Goal: Transaction & Acquisition: Purchase product/service

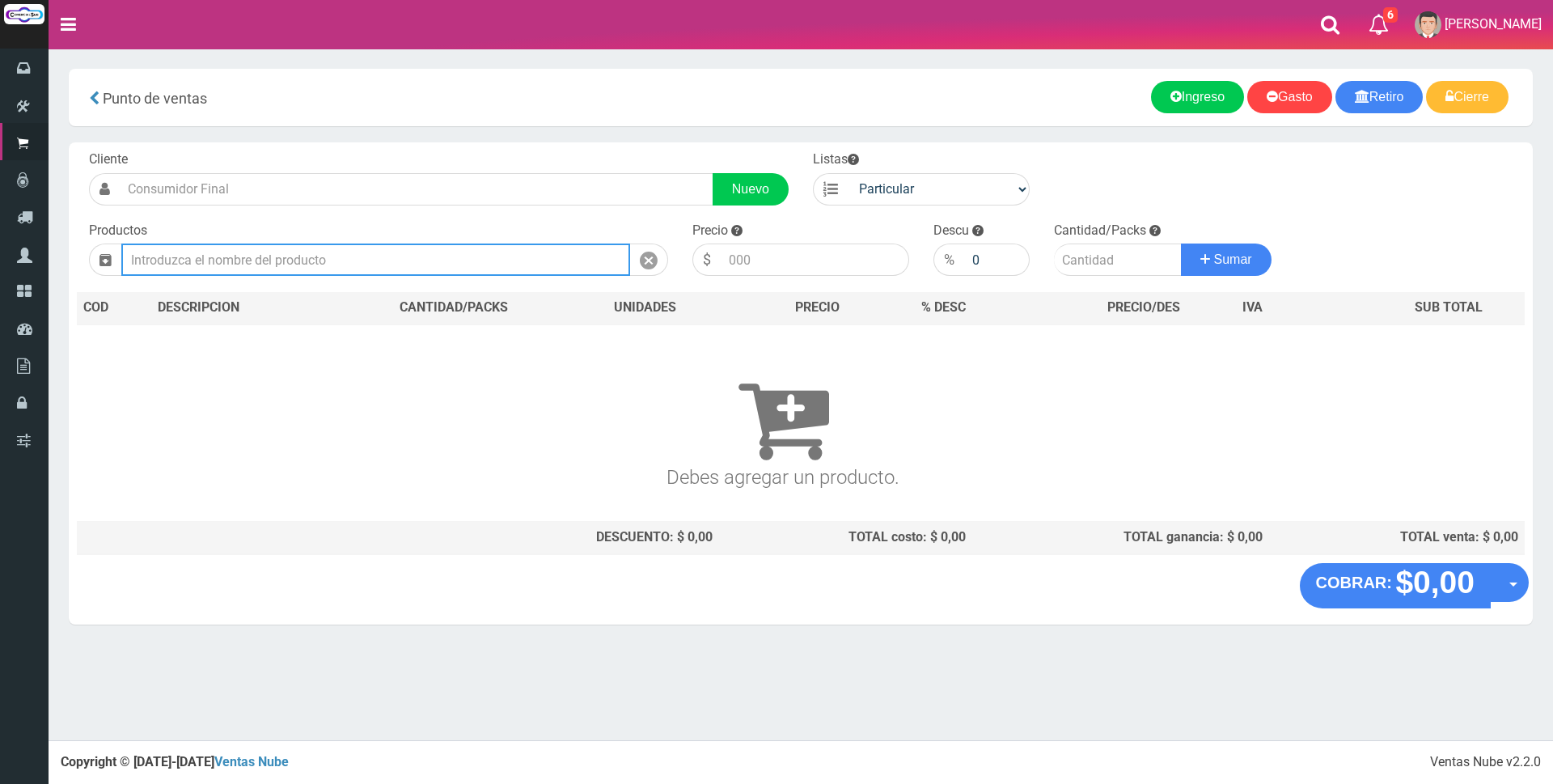
click at [460, 260] on input "text" at bounding box center [376, 260] width 509 height 33
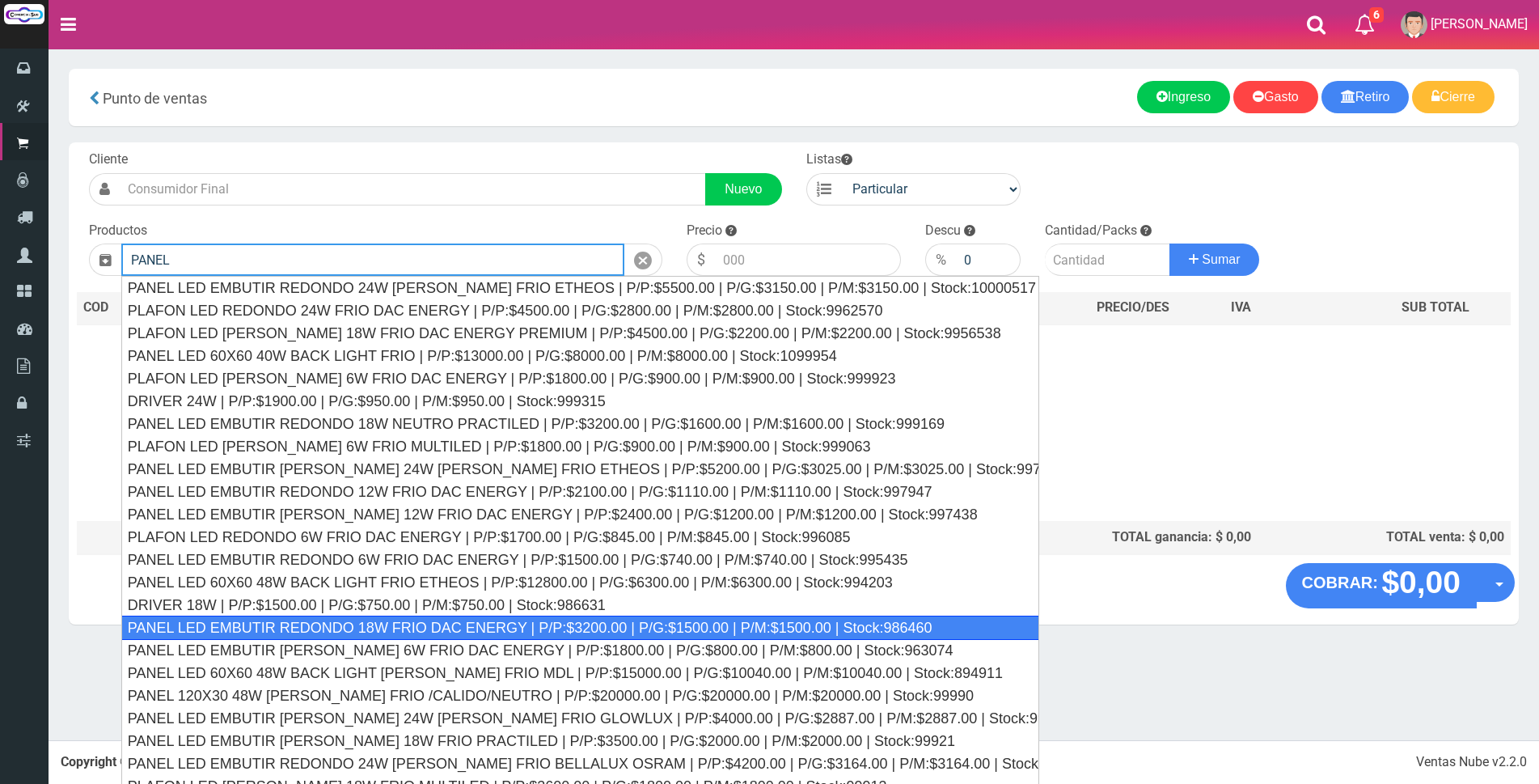
click at [631, 624] on div "PANEL LED EMBUTIR REDONDO 18W FRIO DAC ENERGY | P/P:$3200.00 | P/G:$1500.00 | P…" at bounding box center [581, 628] width 918 height 24
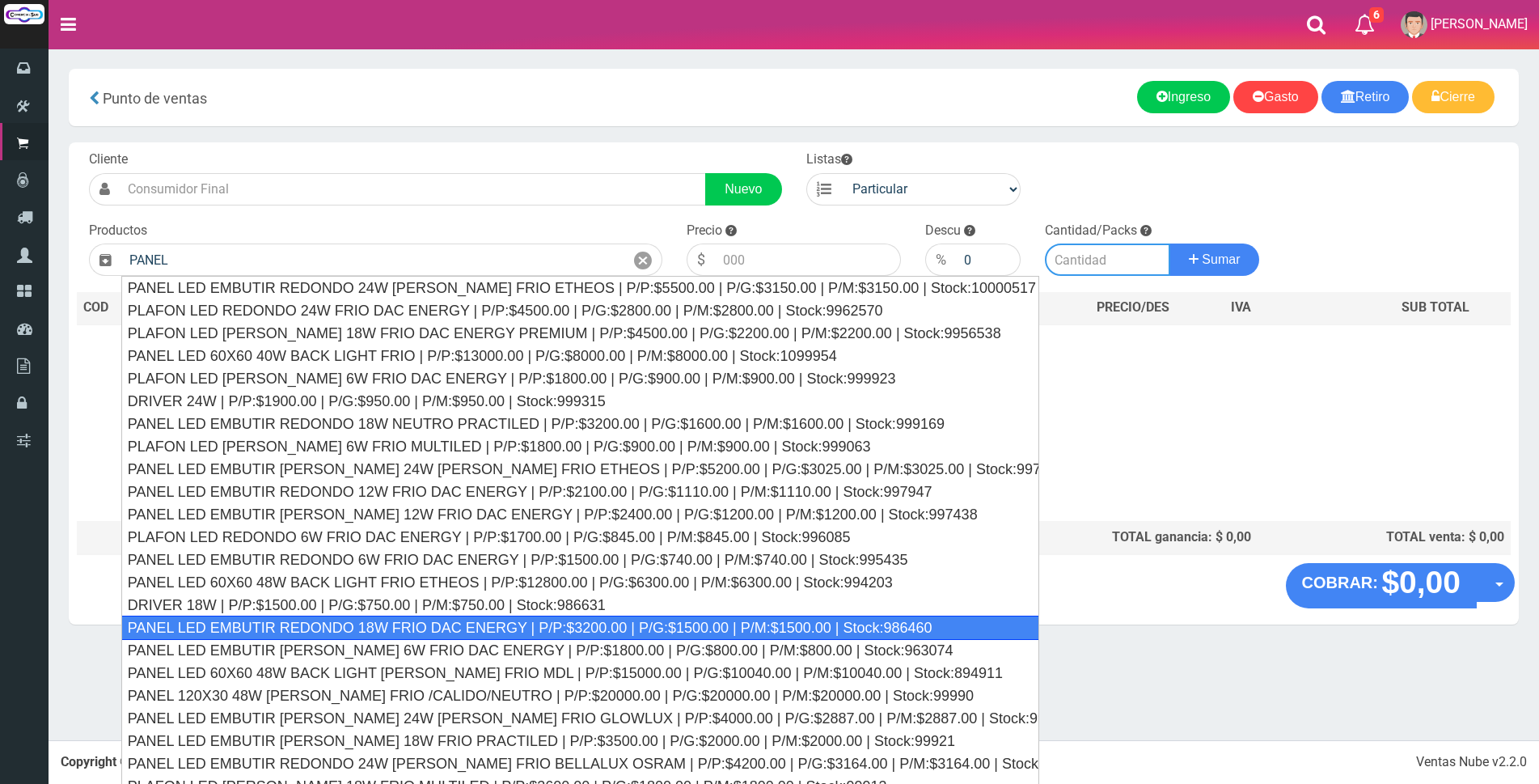
type input "PANEL LED EMBUTIR REDONDO 18W FRIO DAC ENERGY | P/P:$3200.00 | P/G:$1500.00 | P…"
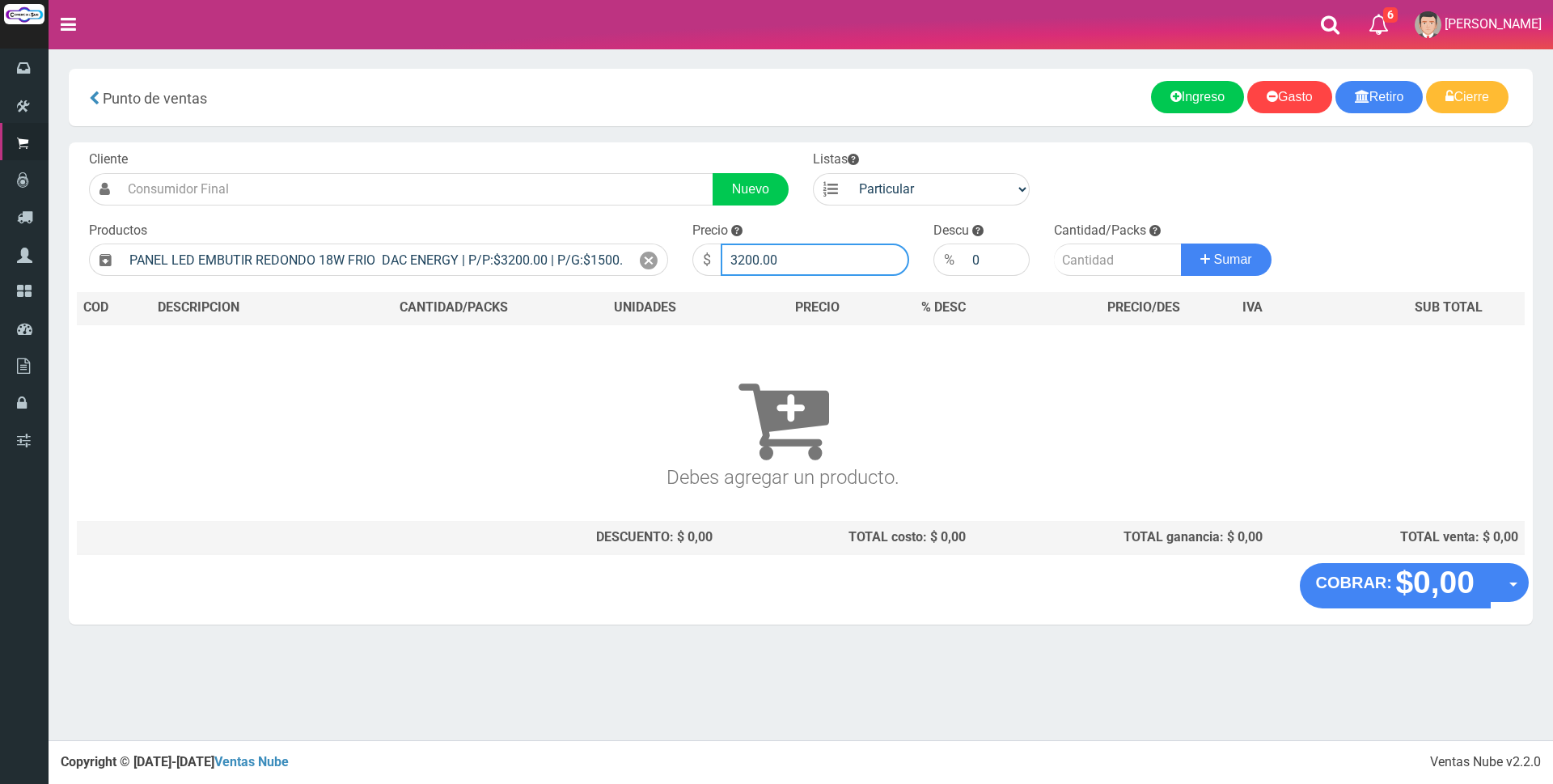
click at [838, 261] on input "3200.00" at bounding box center [814, 260] width 188 height 33
type input "3"
type input "9075"
click at [1091, 254] on input "number" at bounding box center [1118, 260] width 128 height 33
type input "2"
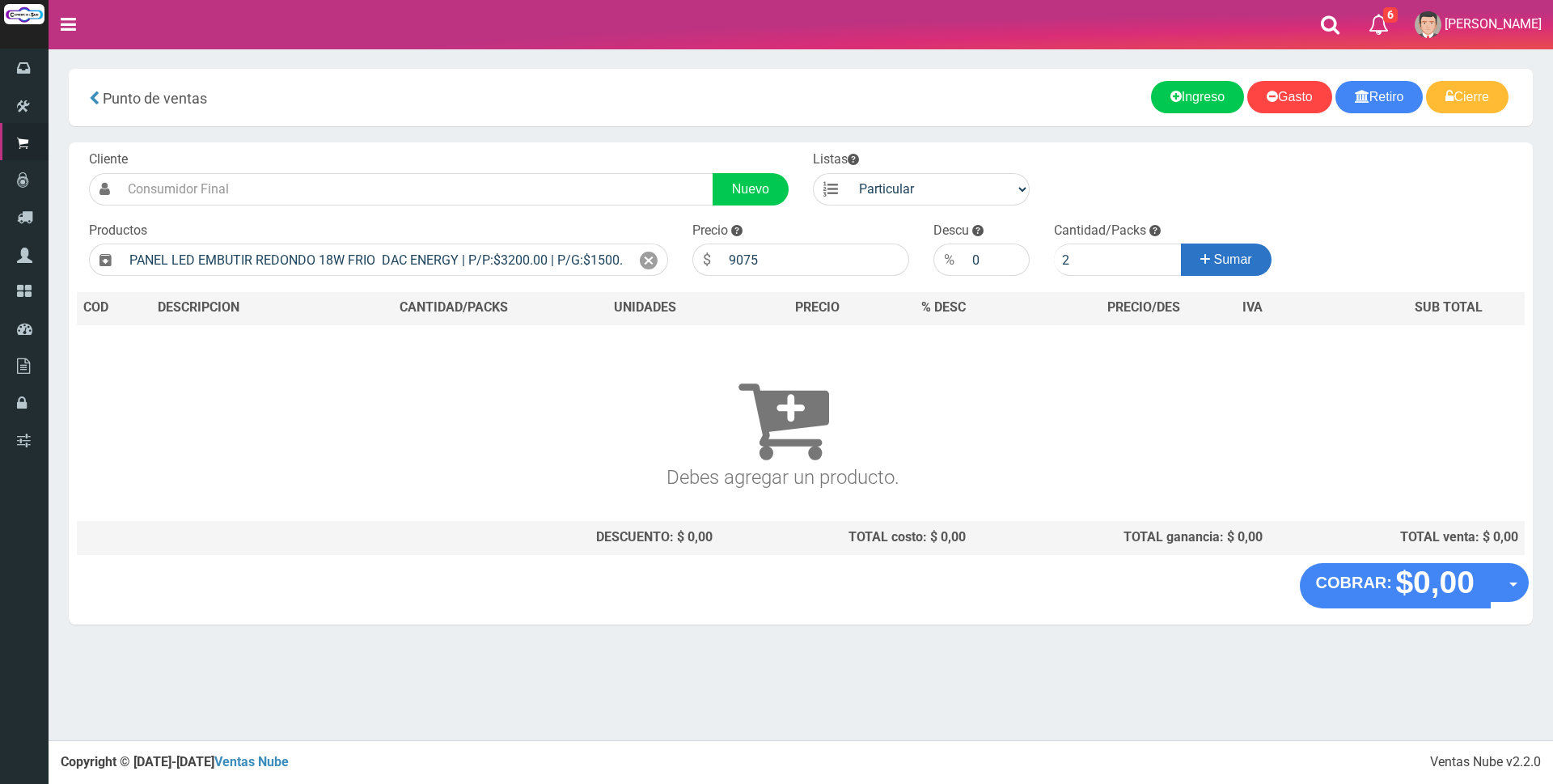
click at [1237, 250] on button "Sumar" at bounding box center [1226, 260] width 91 height 33
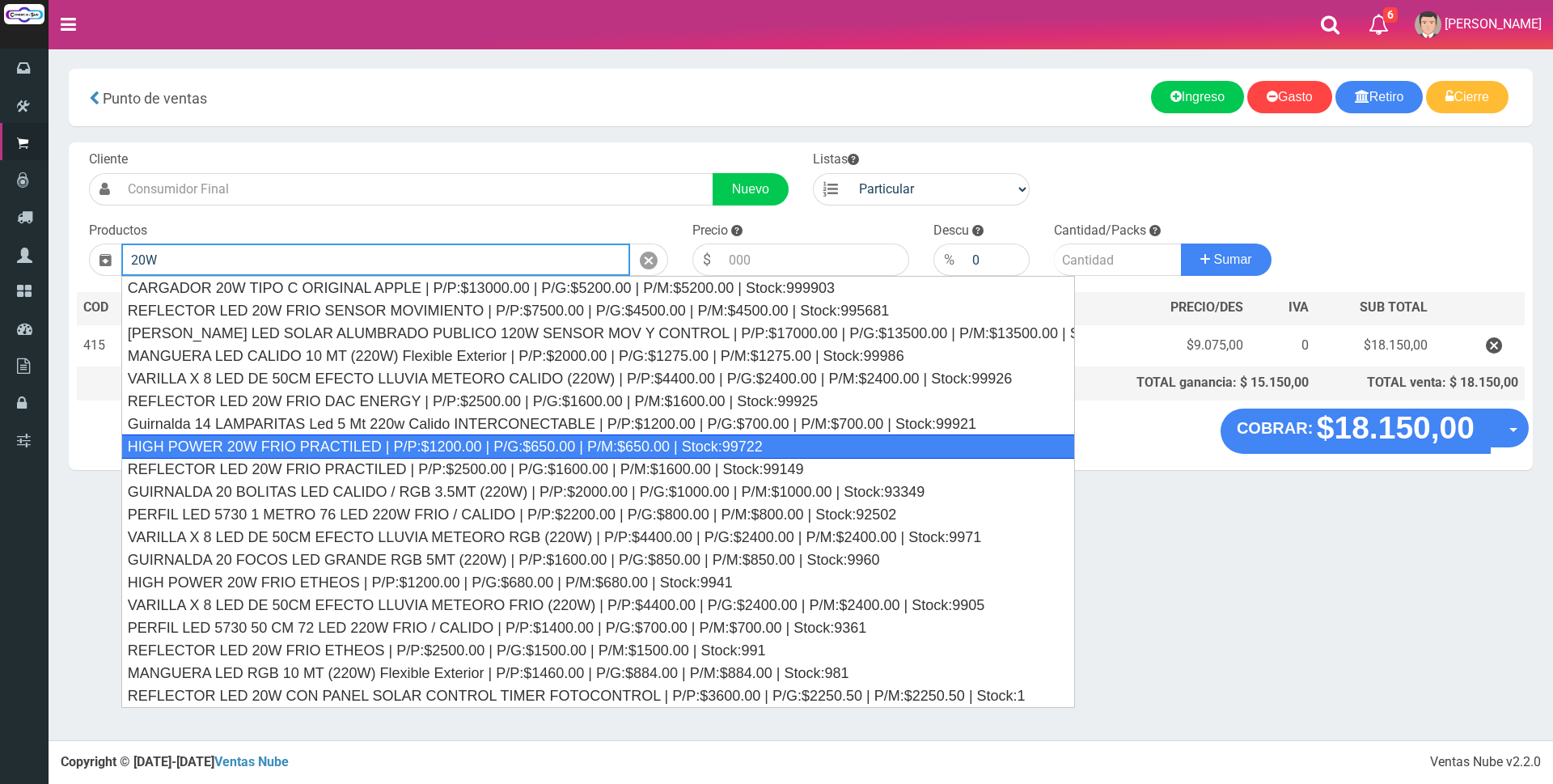
drag, startPoint x: 275, startPoint y: 442, endPoint x: 349, endPoint y: 417, distance: 78.1
click at [280, 439] on div "HIGH POWER 20W FRIO PRACTILED | P/P:$1200.00 | P/G:$650.00 | P/M:$650.00 | Stoc…" at bounding box center [598, 446] width 953 height 24
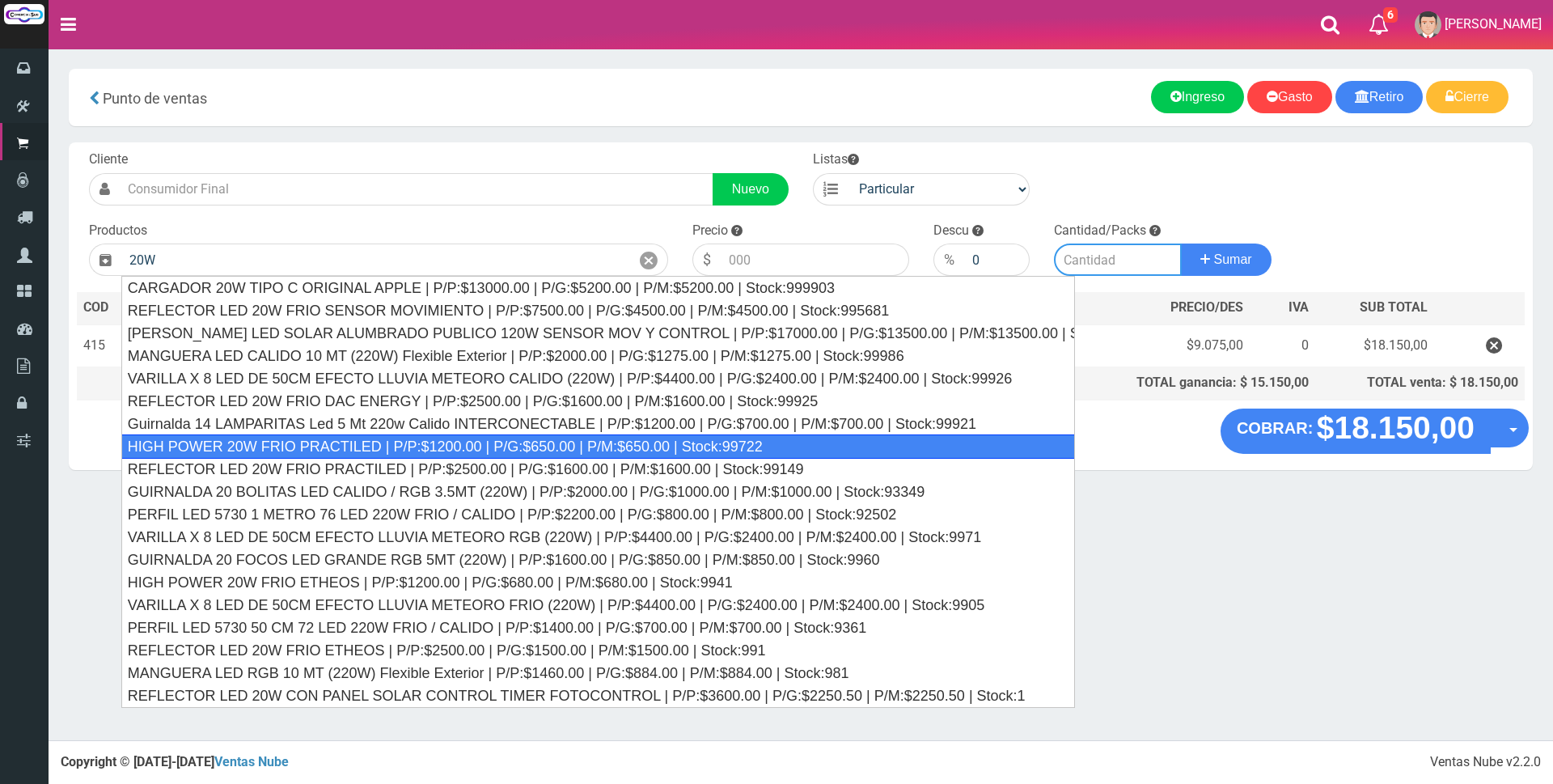
type input "HIGH POWER 20W FRIO PRACTILED | P/P:$1200.00 | P/G:$650.00 | P/M:$650.00 | Stoc…"
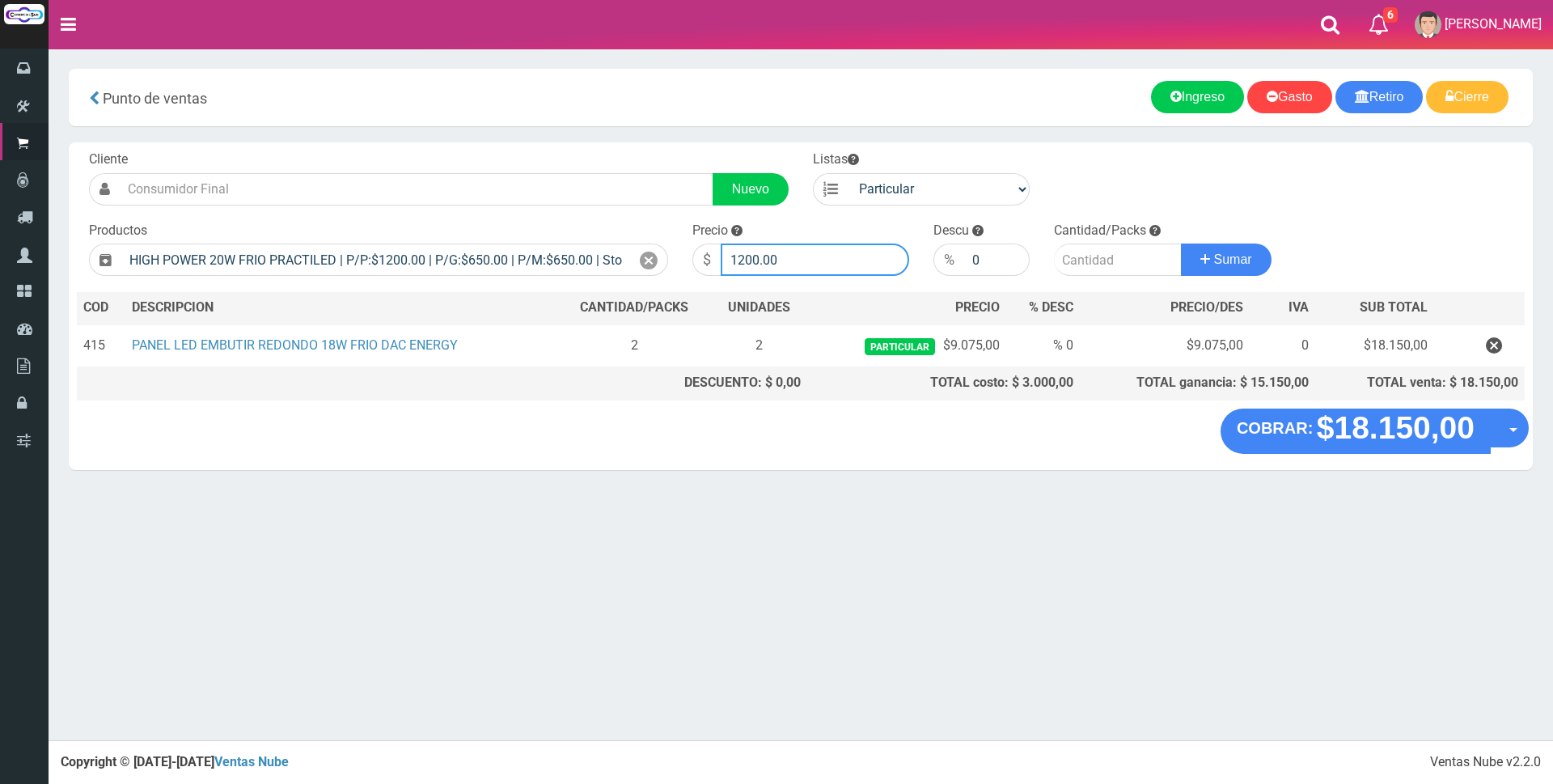
click at [815, 259] on input "1200.00" at bounding box center [814, 260] width 188 height 33
type input "1"
type input "4420"
click at [1070, 260] on input "number" at bounding box center [1118, 260] width 128 height 33
type input "1"
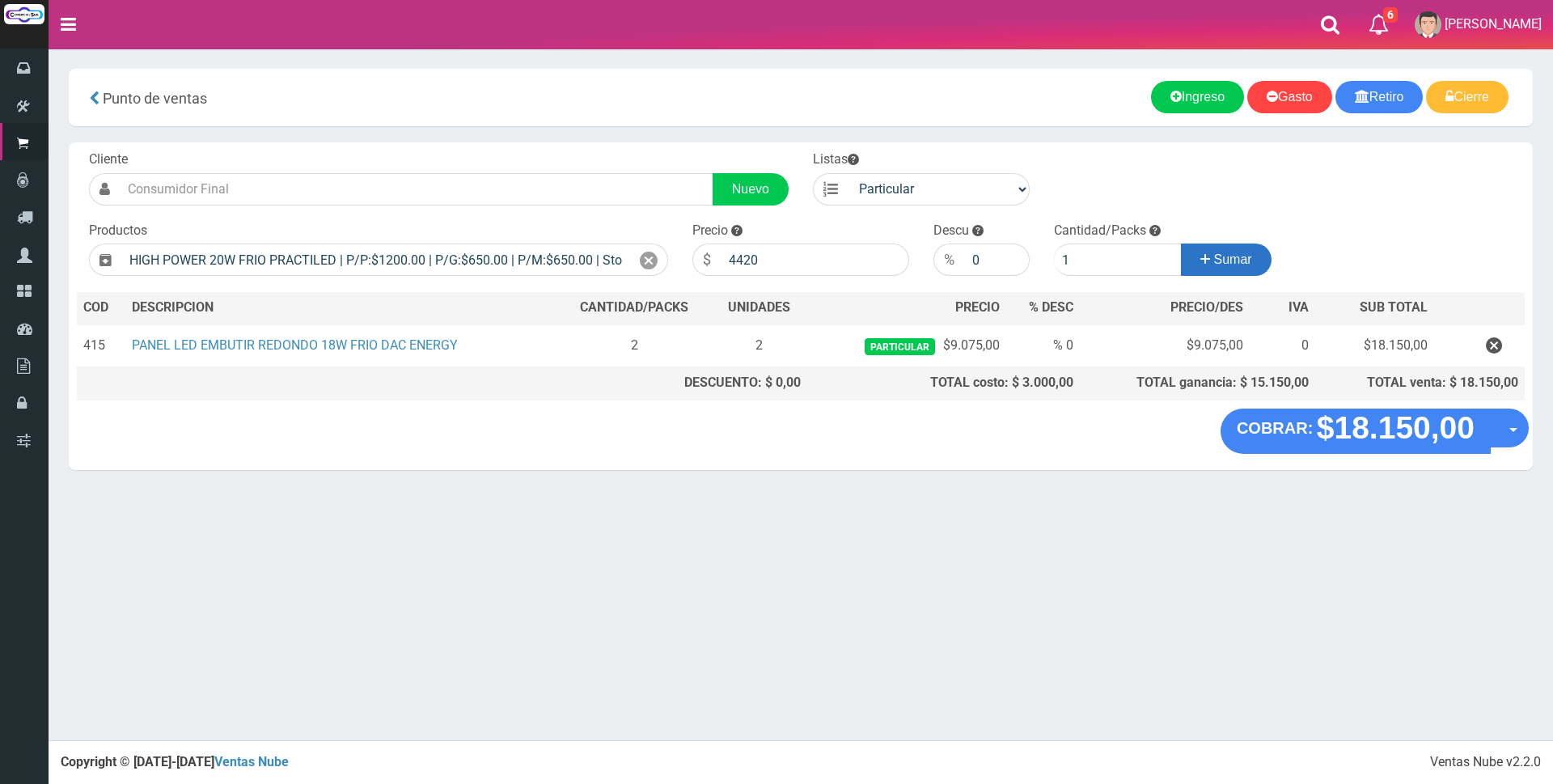
click at [1261, 256] on button "Sumar" at bounding box center [1226, 260] width 91 height 33
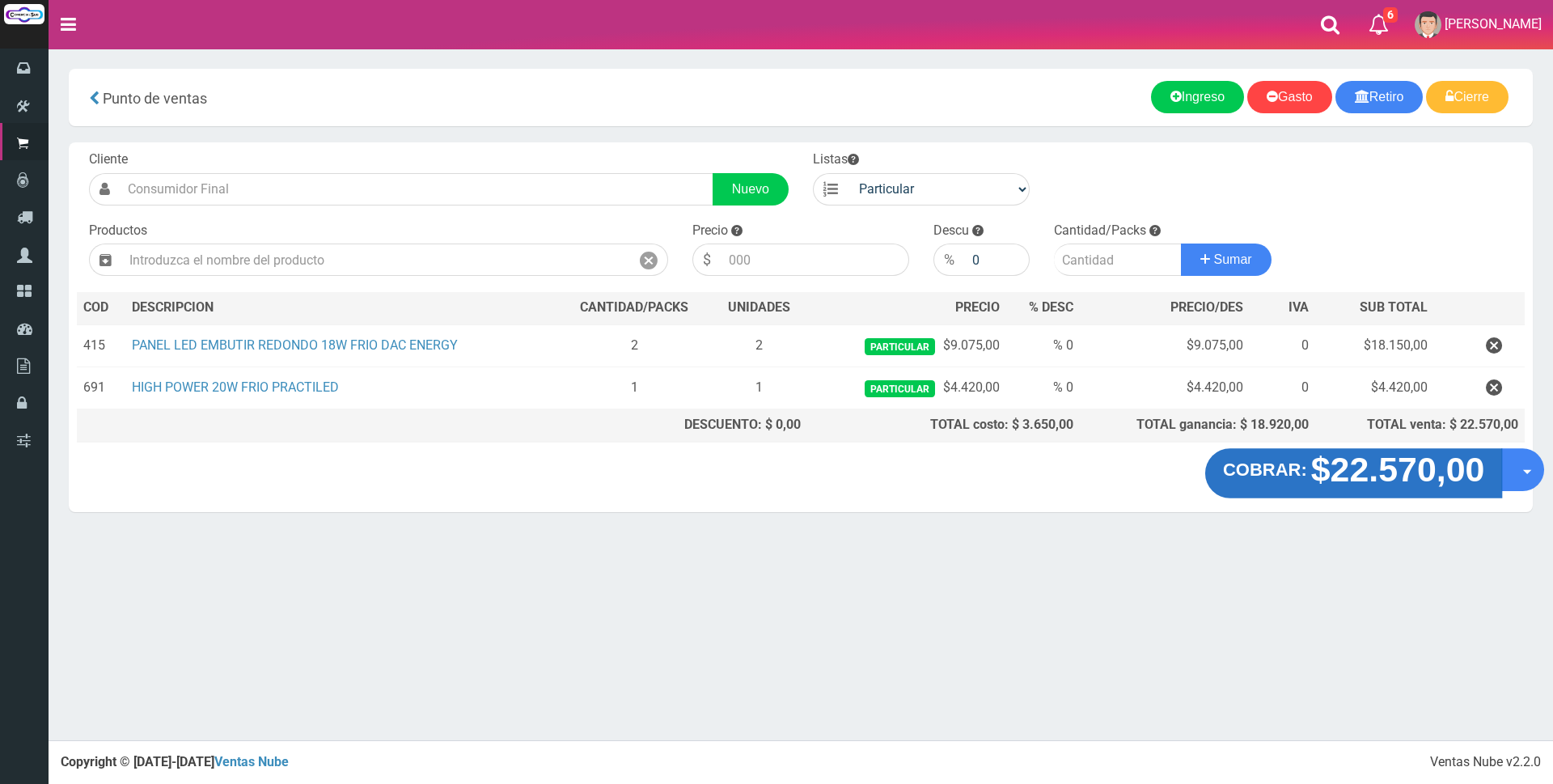
click at [1391, 477] on strong "$22.570,00" at bounding box center [1399, 469] width 174 height 38
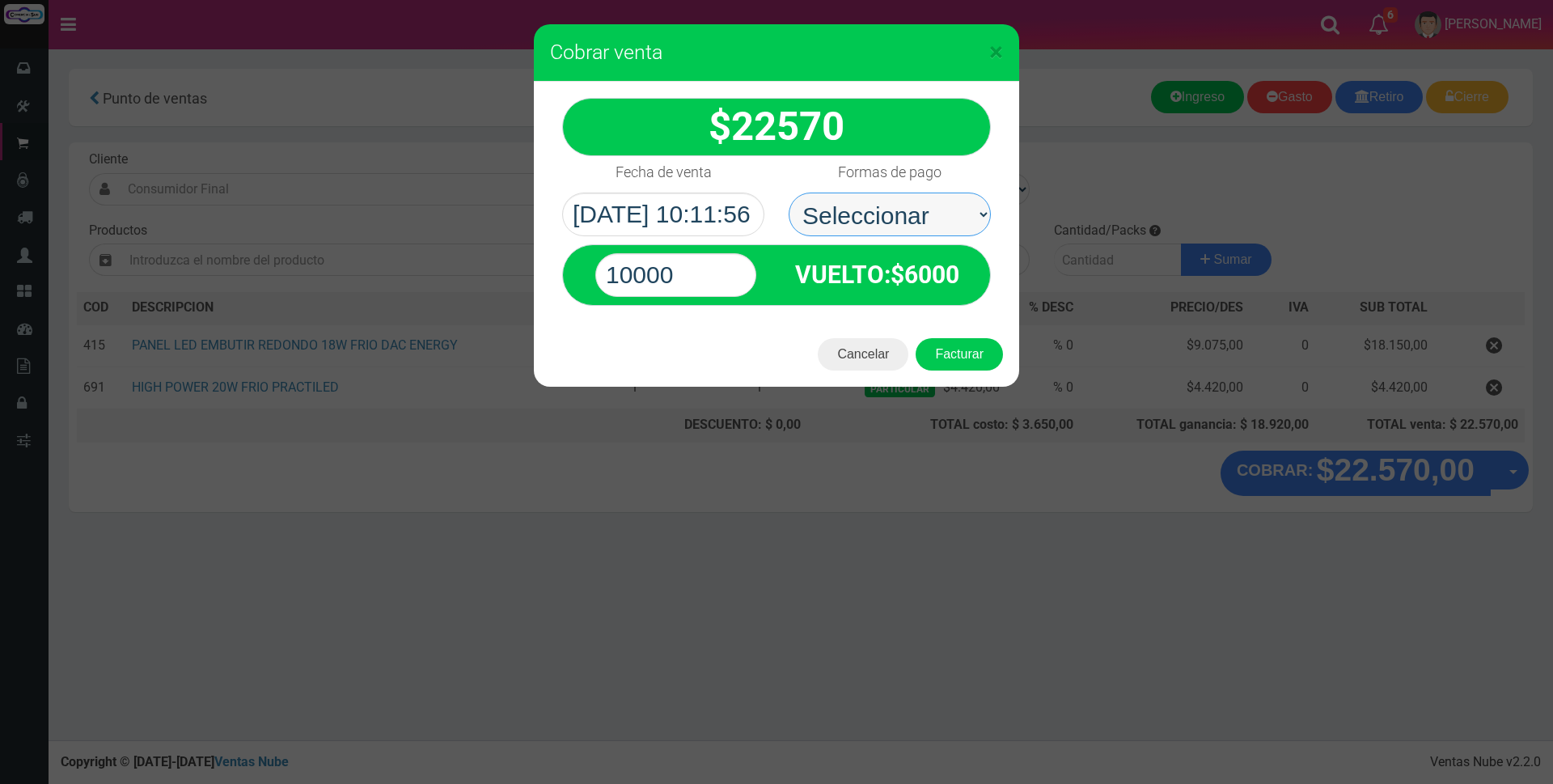
click at [862, 202] on select "Seleccionar Efectivo Tarjeta de Crédito Depósito Débito" at bounding box center [890, 214] width 202 height 44
select select "Depósito"
click at [789, 192] on select "Seleccionar Efectivo Tarjeta de Crédito Depósito Débito" at bounding box center [890, 214] width 202 height 44
click at [686, 260] on input "10000" at bounding box center [676, 274] width 161 height 44
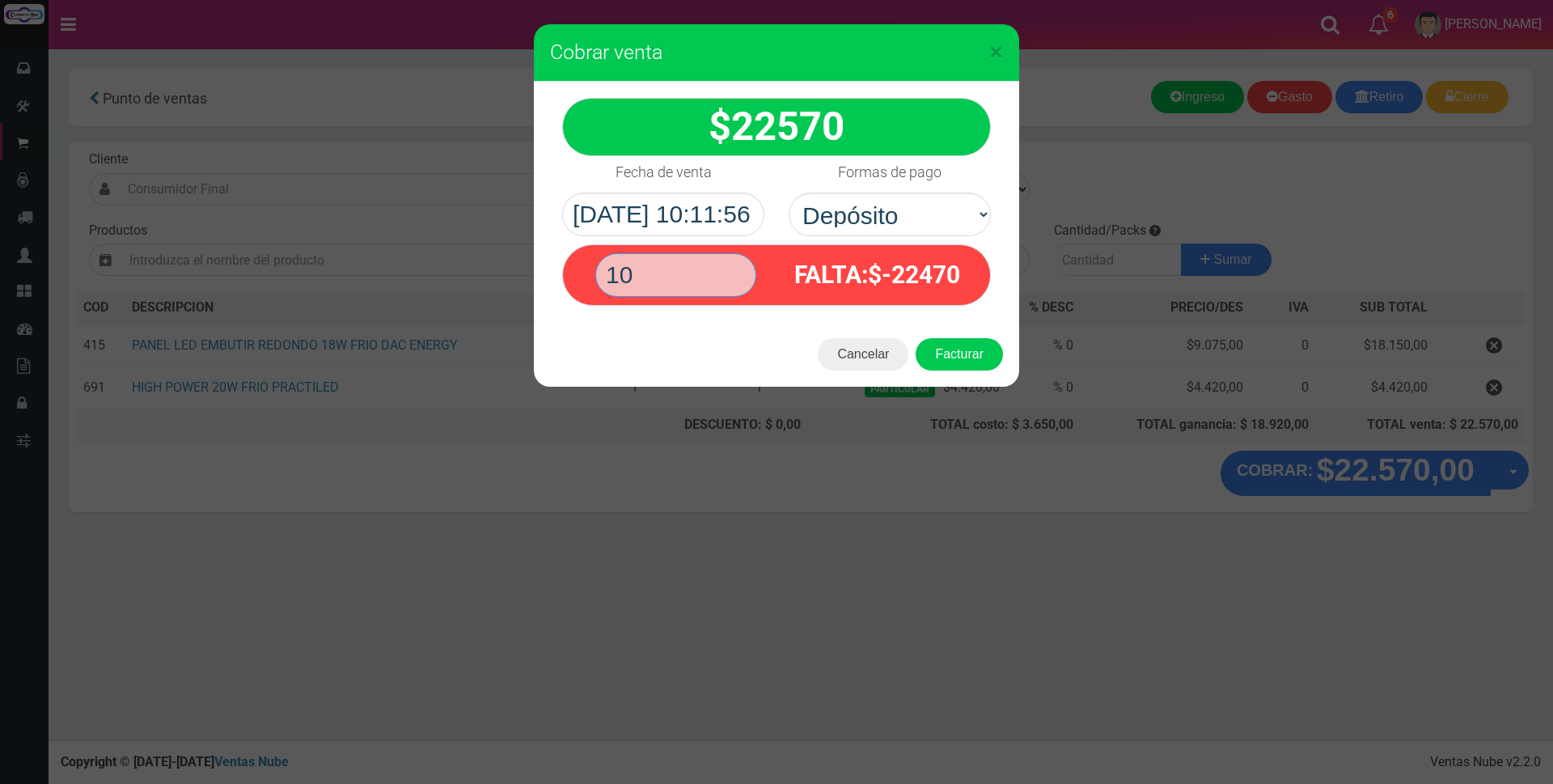
type input "1"
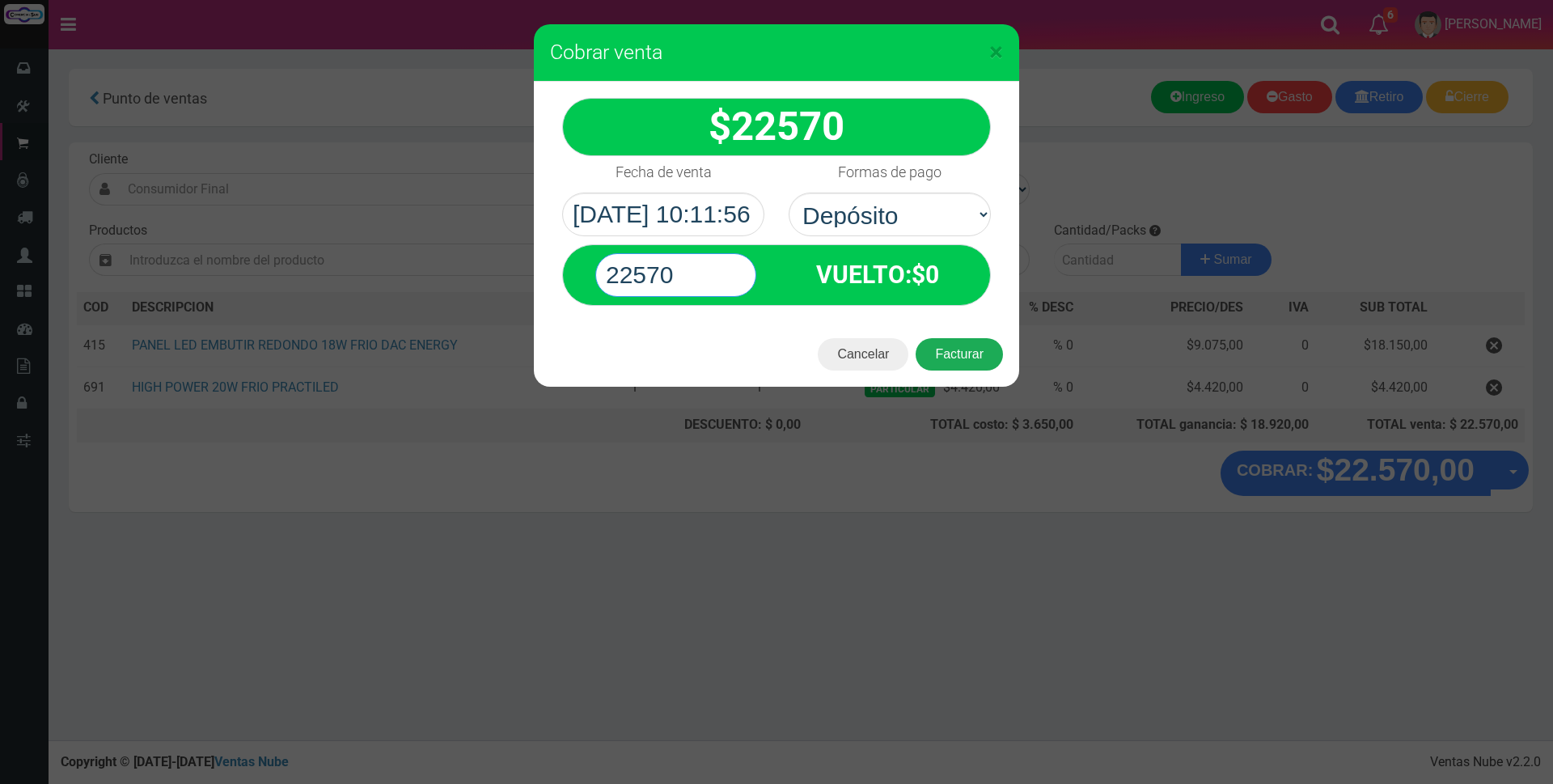
type input "22570"
click at [961, 358] on button "Facturar" at bounding box center [959, 354] width 87 height 33
